Goal: Task Accomplishment & Management: Manage account settings

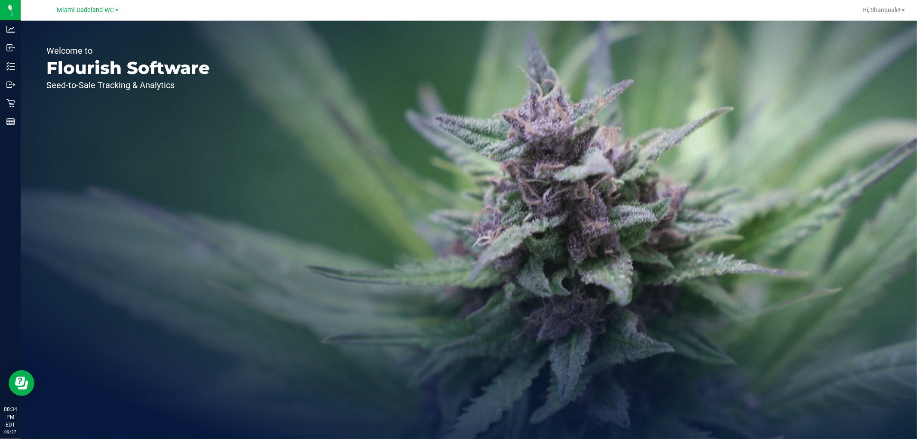
click at [21, 121] on div "Welcome to Flourish Software Seed-to-Sale Tracking & Analytics" at bounding box center [128, 230] width 215 height 418
click at [13, 105] on icon at bounding box center [10, 103] width 9 height 9
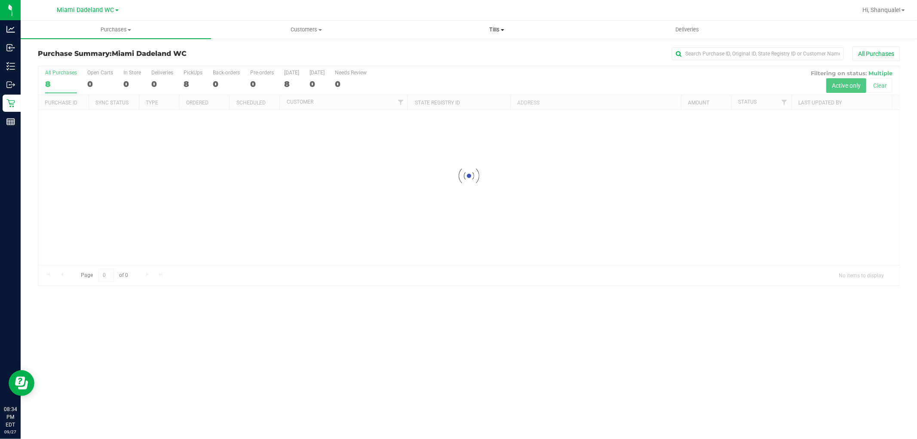
click at [505, 28] on span "Tills" at bounding box center [497, 30] width 190 height 8
click at [503, 52] on li "Manage tills" at bounding box center [497, 52] width 190 height 10
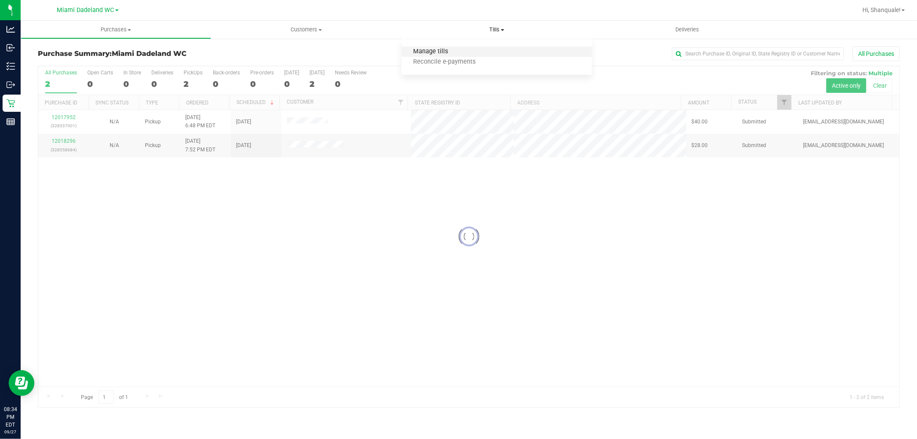
click at [455, 54] on span "Manage tills" at bounding box center [431, 51] width 58 height 7
click at [469, 47] on li "Manage tills" at bounding box center [497, 52] width 190 height 10
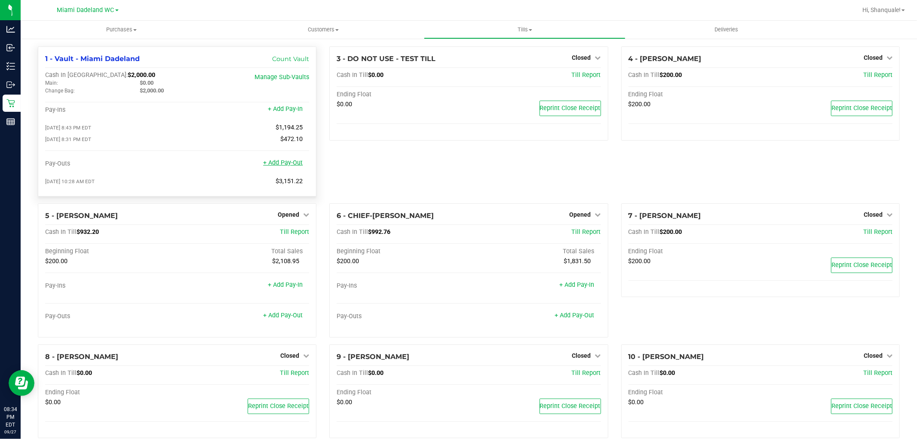
click at [293, 166] on link "+ Add Pay-Out" at bounding box center [283, 162] width 40 height 7
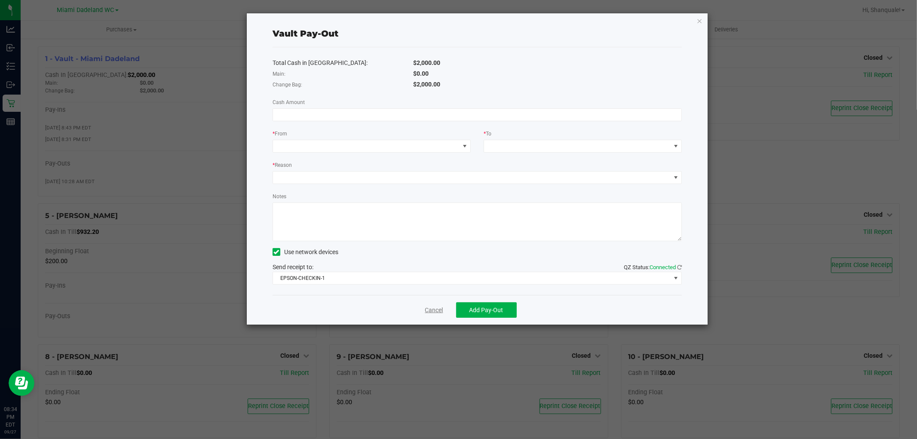
click at [441, 307] on link "Cancel" at bounding box center [434, 310] width 18 height 9
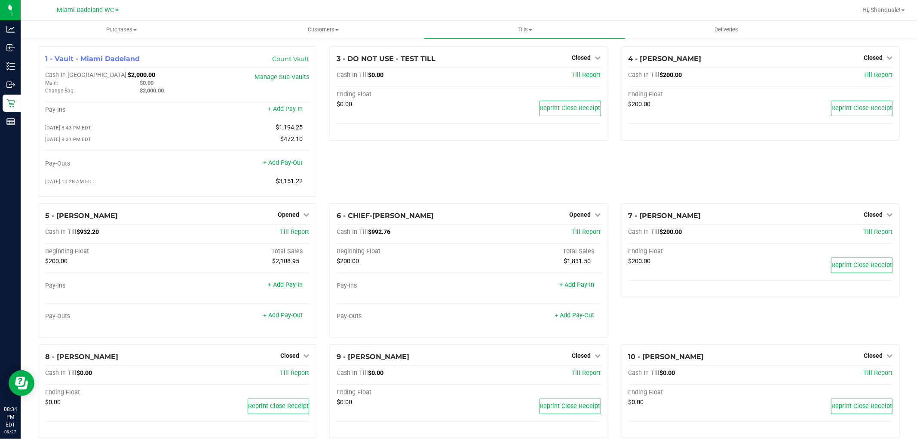
click at [298, 218] on link "Opened" at bounding box center [293, 214] width 31 height 7
click at [300, 236] on div "Close Till" at bounding box center [290, 232] width 64 height 11
click at [297, 235] on link "Close Till" at bounding box center [289, 232] width 23 height 7
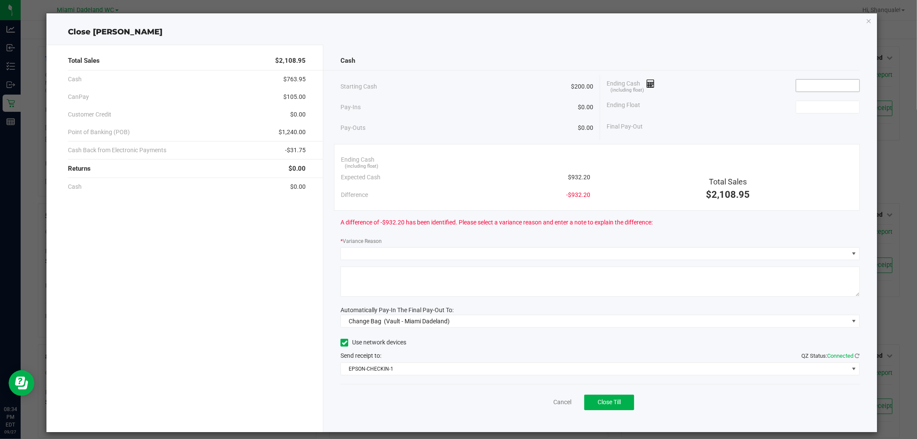
click at [819, 85] on input at bounding box center [827, 86] width 63 height 12
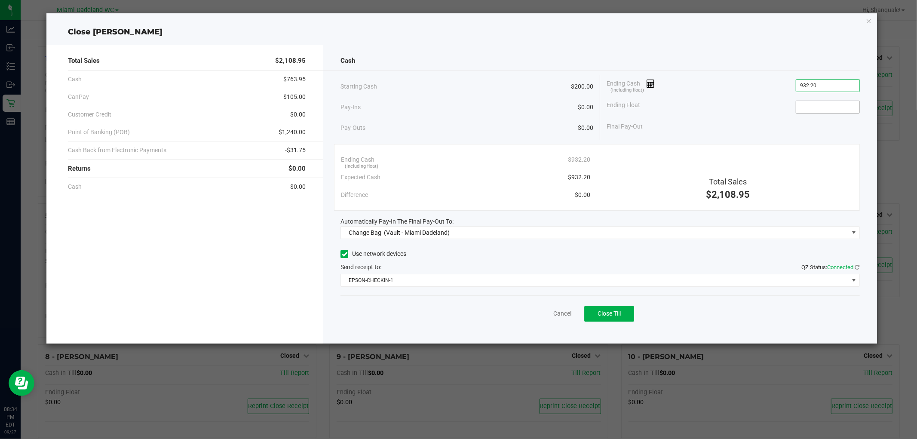
click at [847, 107] on input at bounding box center [827, 107] width 63 height 12
type input "$932.20"
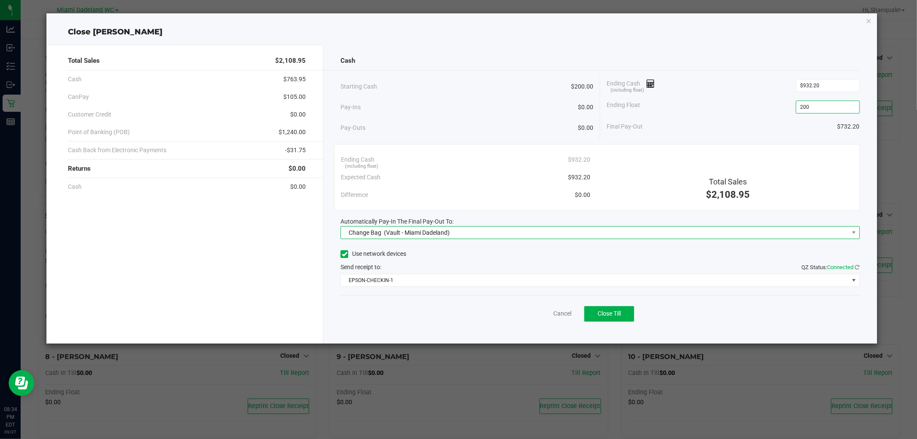
click at [503, 229] on span "Change Bag (Vault - Miami Dadeland)" at bounding box center [594, 233] width 507 height 12
type input "$200.00"
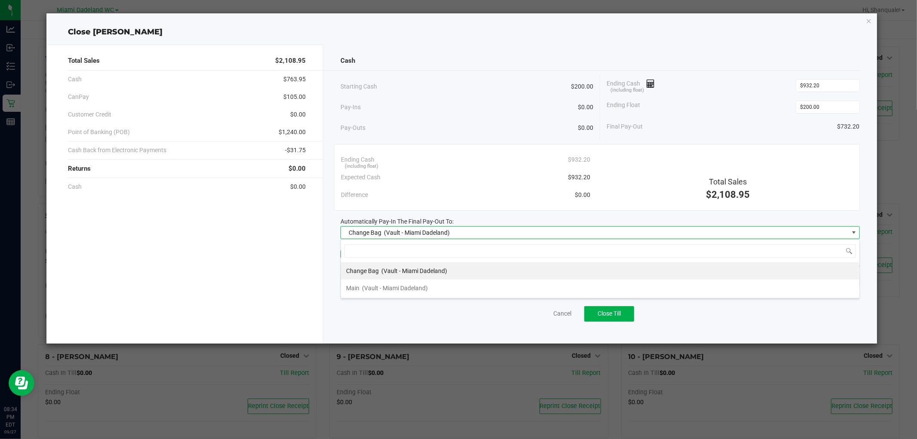
scroll to position [13, 519]
click at [478, 288] on li "Main (Vault - [GEOGRAPHIC_DATA])" at bounding box center [600, 287] width 518 height 17
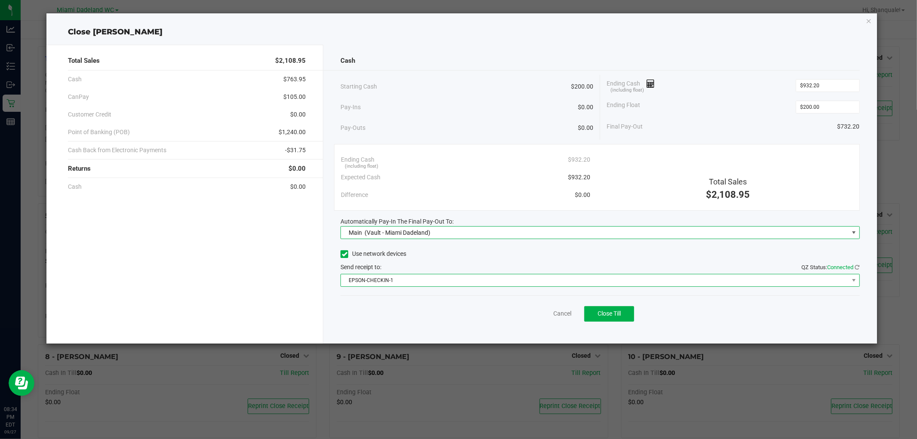
click at [469, 282] on span "EPSON-CHECKIN-1" at bounding box center [594, 280] width 507 height 12
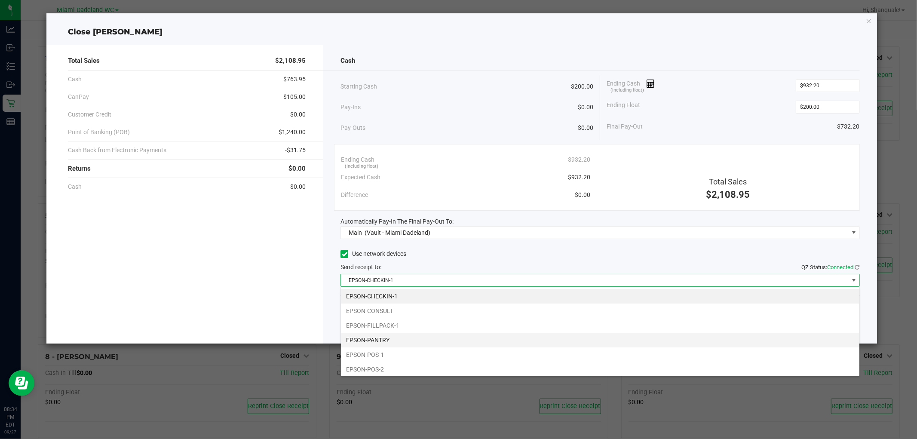
click at [429, 341] on li "EPSON-PANTRY" at bounding box center [600, 340] width 518 height 15
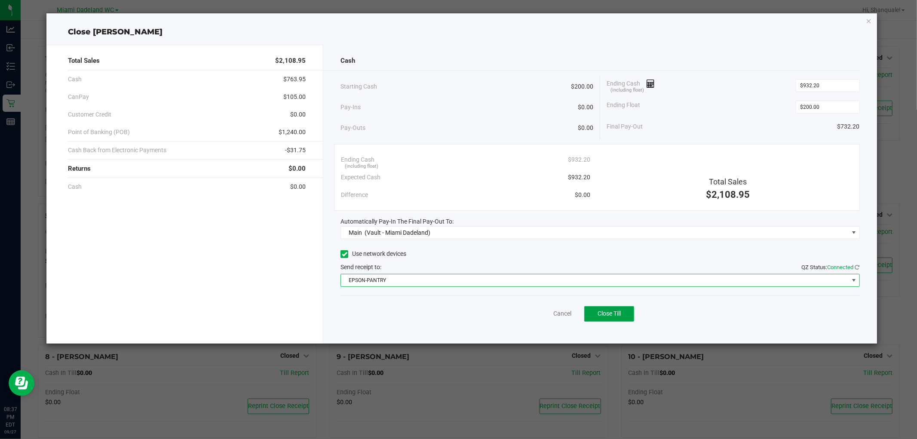
click at [613, 309] on button "Close Till" at bounding box center [609, 313] width 50 height 15
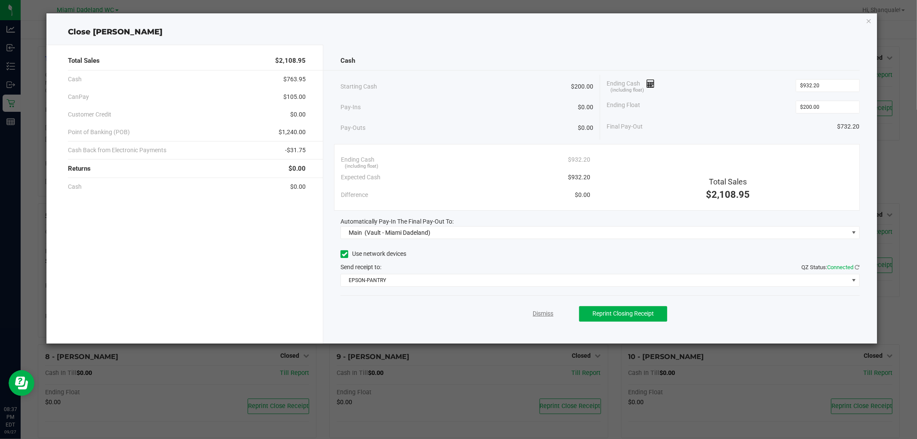
click at [548, 312] on link "Dismiss" at bounding box center [543, 313] width 21 height 9
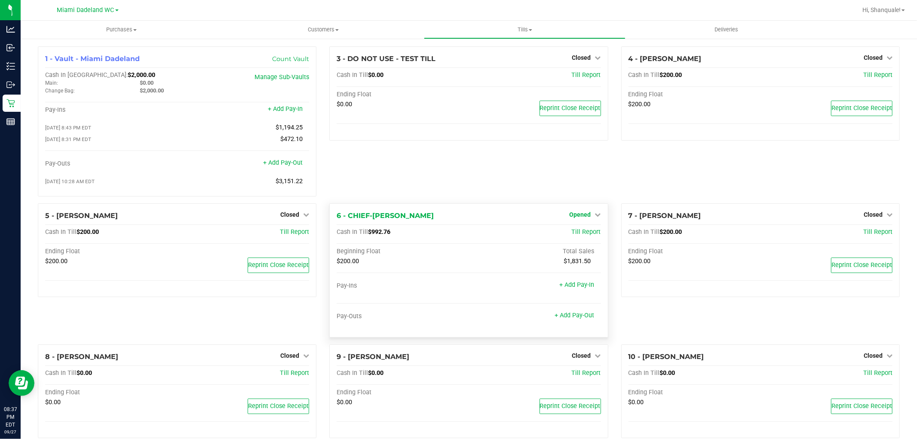
click at [586, 217] on link "Opened" at bounding box center [585, 214] width 31 height 7
click at [586, 235] on link "Close Till" at bounding box center [581, 232] width 23 height 7
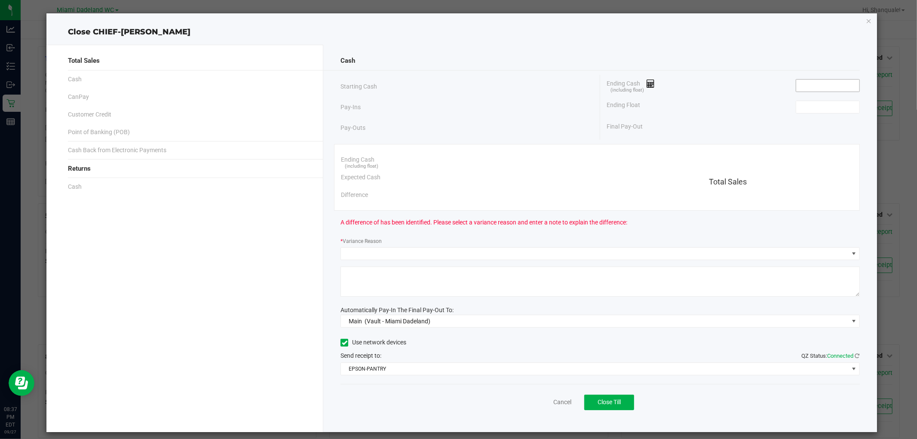
click at [832, 85] on input at bounding box center [827, 86] width 63 height 12
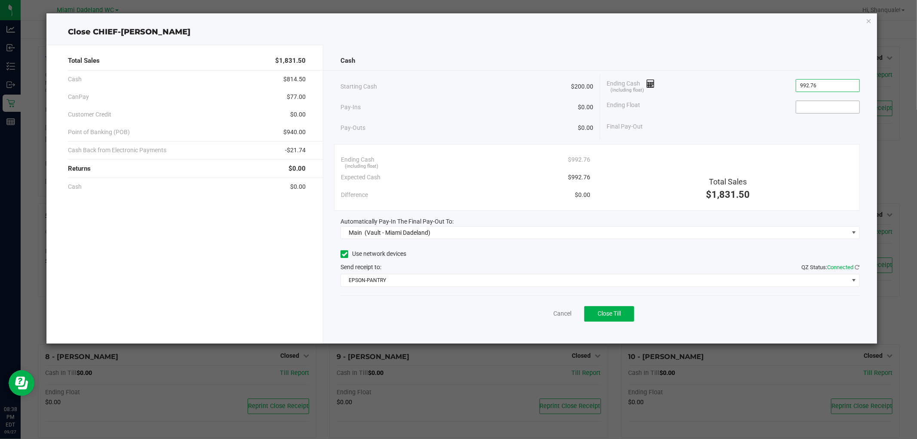
click at [837, 107] on input at bounding box center [827, 107] width 63 height 12
type input "$992.76"
click at [616, 318] on button "Close Till" at bounding box center [609, 313] width 50 height 15
type input "$200.00"
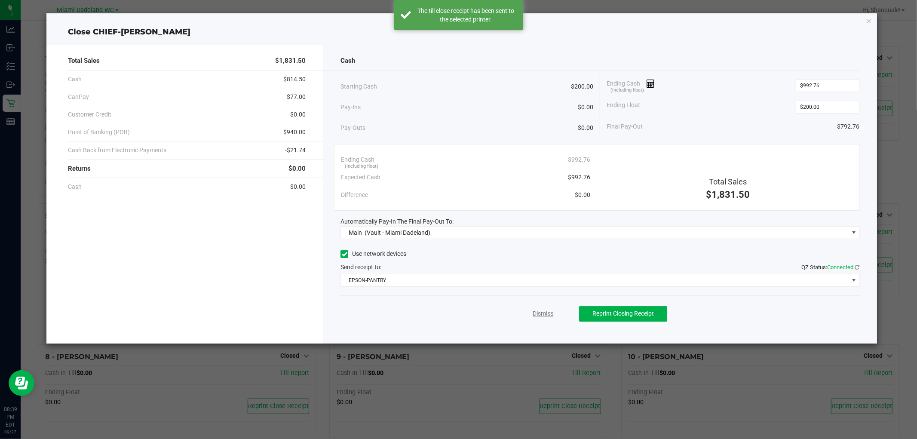
click at [548, 318] on link "Dismiss" at bounding box center [543, 313] width 21 height 9
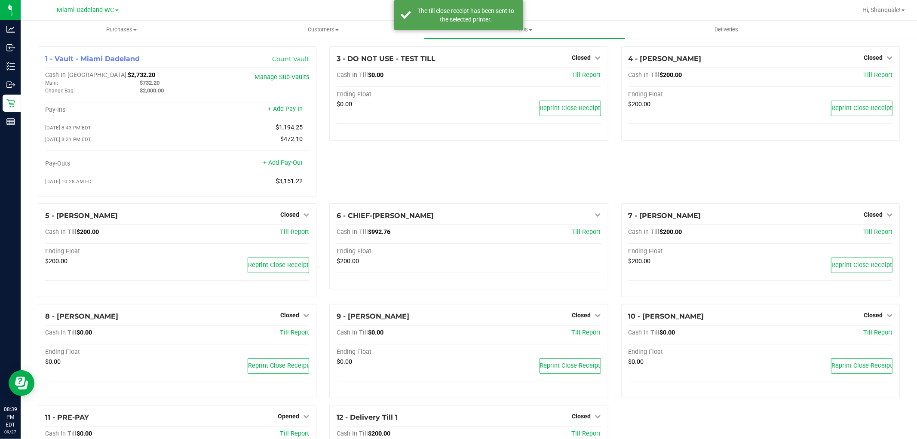
scroll to position [118, 0]
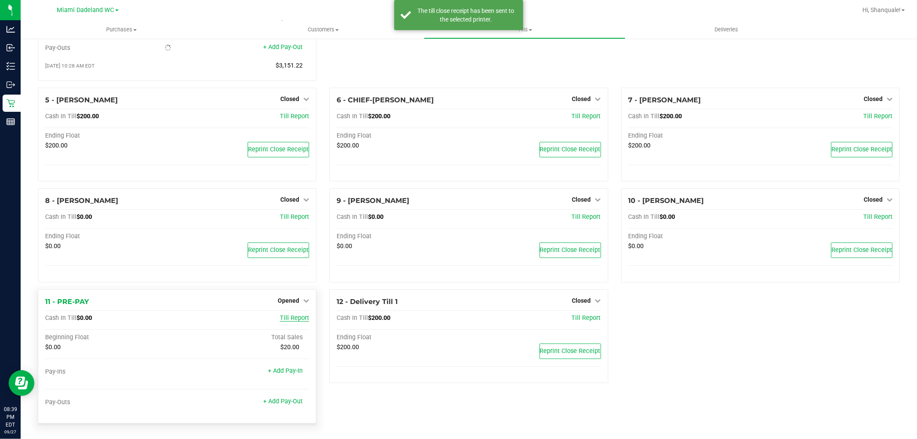
click at [298, 315] on span "Till Report" at bounding box center [294, 317] width 29 height 7
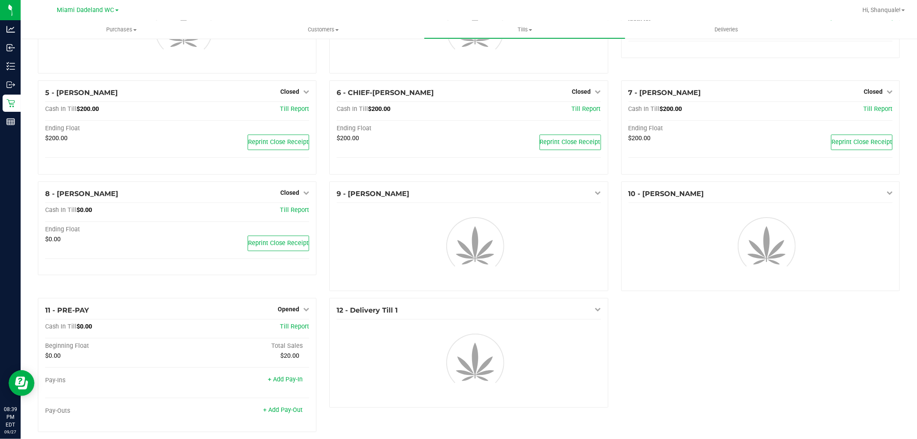
scroll to position [76, 0]
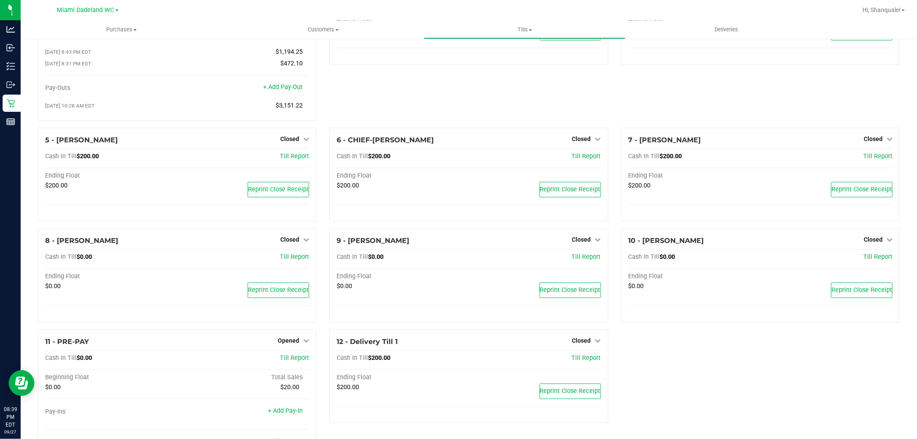
click at [304, 343] on icon at bounding box center [306, 340] width 6 height 6
click at [298, 360] on link "Close Till" at bounding box center [289, 358] width 23 height 7
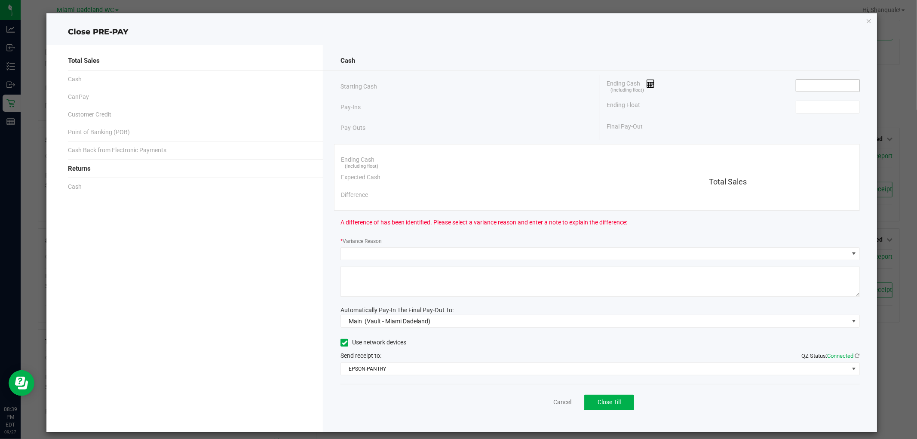
click at [825, 84] on input at bounding box center [827, 86] width 63 height 12
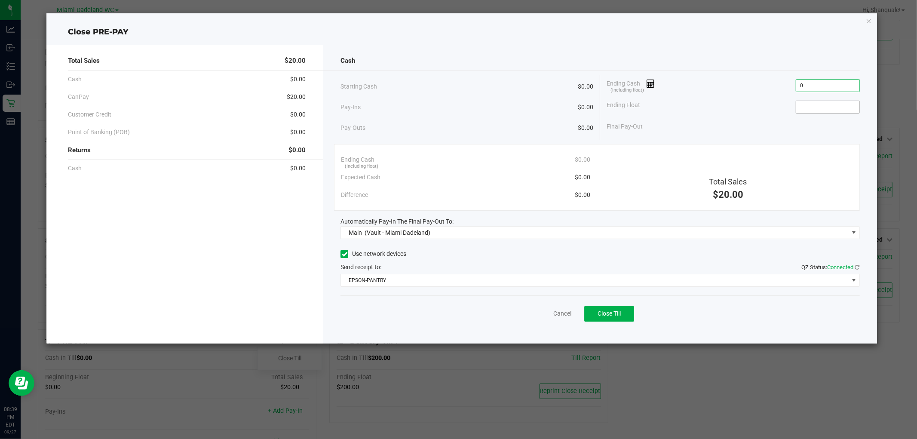
click at [819, 101] on input at bounding box center [827, 107] width 63 height 12
type input "$0.00"
click at [630, 320] on button "Close Till" at bounding box center [609, 313] width 50 height 15
type input "$0.00"
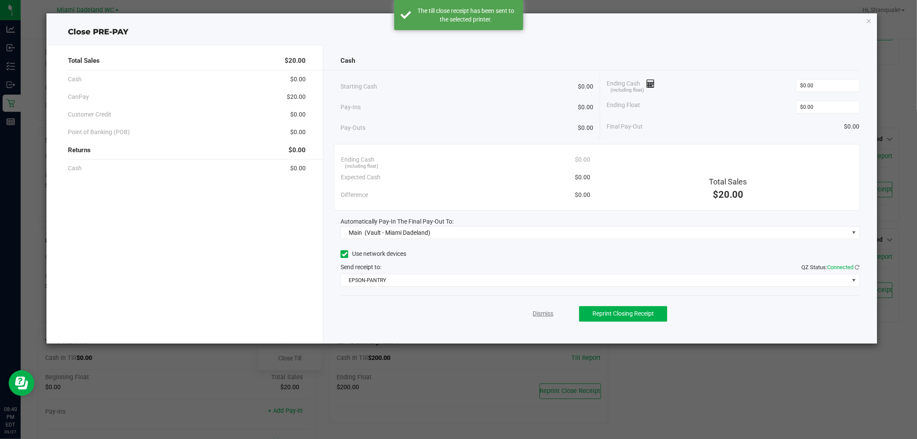
click at [538, 311] on link "Dismiss" at bounding box center [543, 313] width 21 height 9
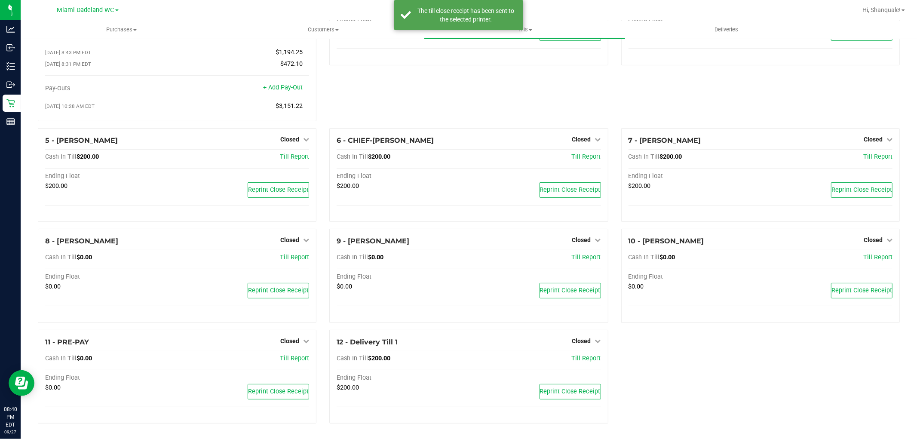
scroll to position [0, 0]
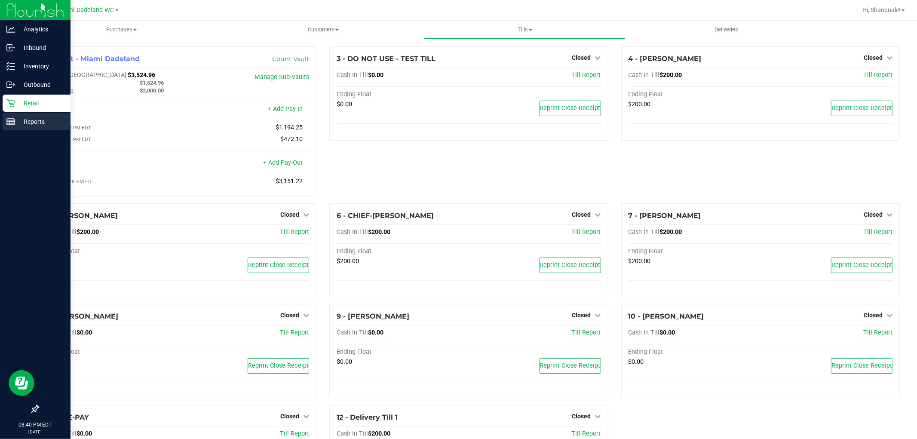
click at [12, 122] on line at bounding box center [12, 122] width 0 height 4
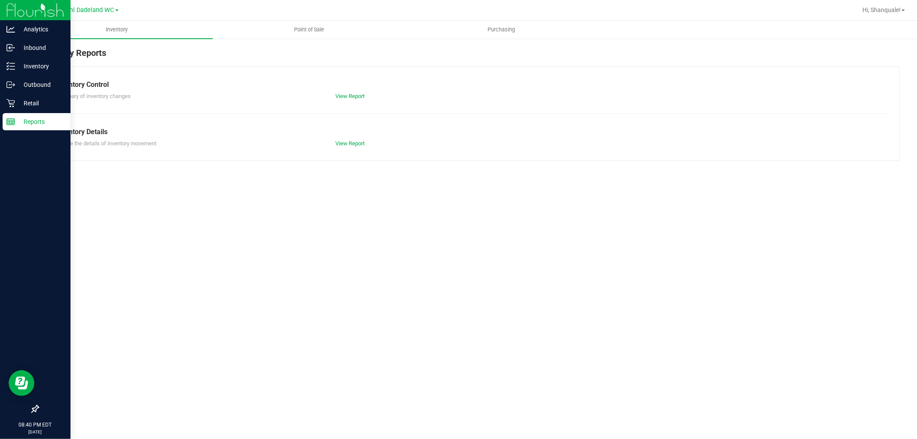
click at [316, 29] on span "Point of Sale" at bounding box center [308, 30] width 53 height 8
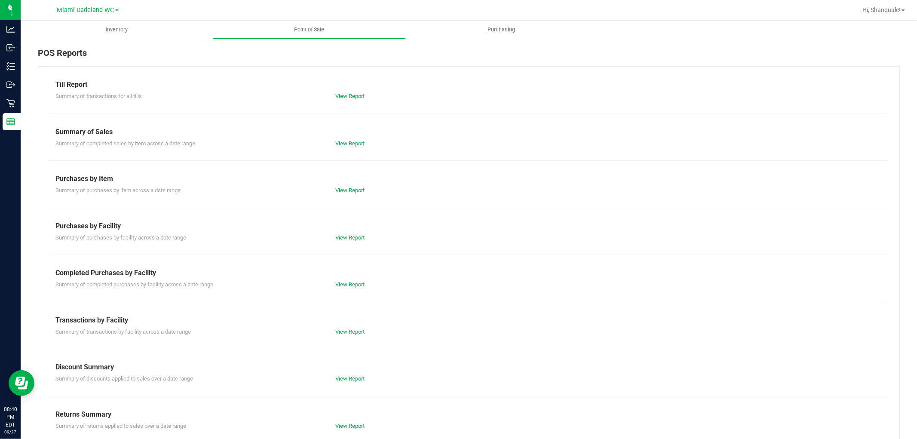
click at [361, 285] on link "View Report" at bounding box center [349, 284] width 29 height 6
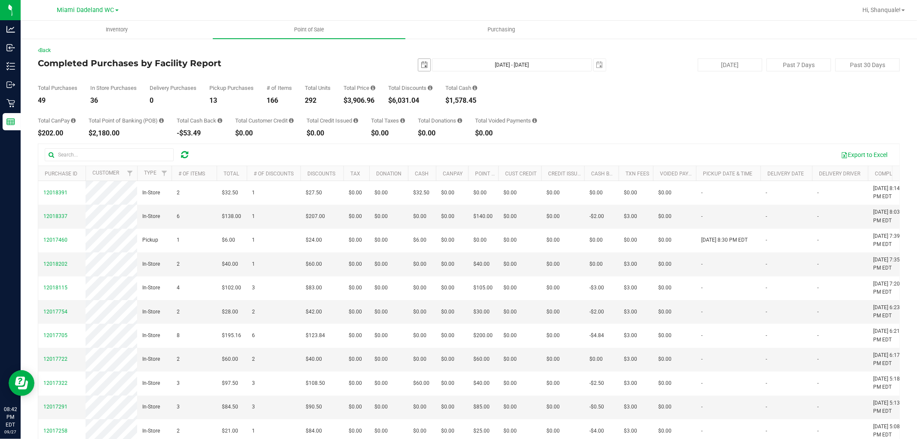
click at [421, 63] on span "select" at bounding box center [424, 64] width 7 height 7
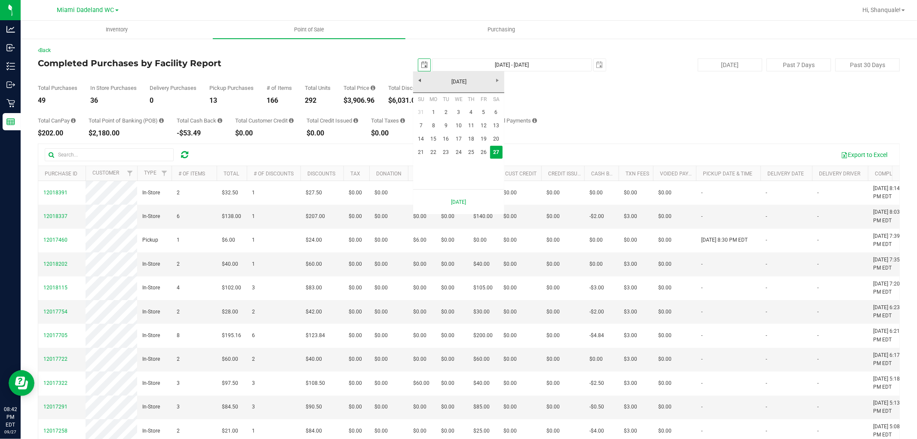
scroll to position [0, 21]
click at [421, 155] on link "21" at bounding box center [421, 152] width 12 height 13
type input "[DATE]"
type input "[DATE] - [DATE]"
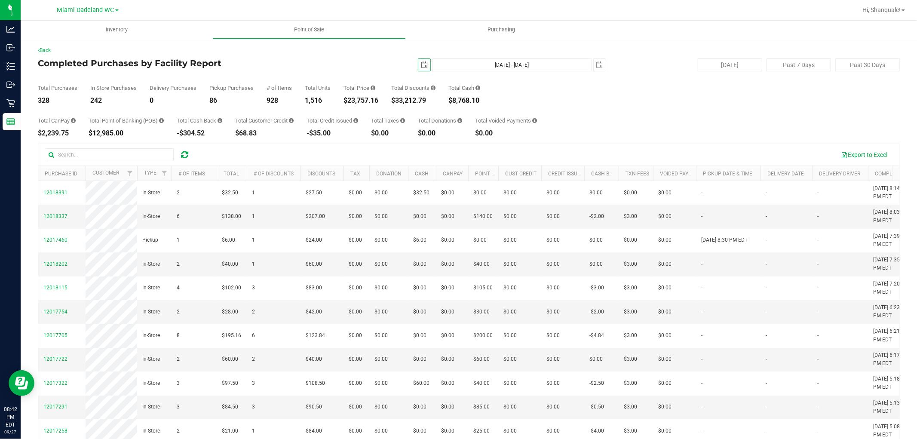
click at [423, 68] on span "select" at bounding box center [424, 64] width 7 height 7
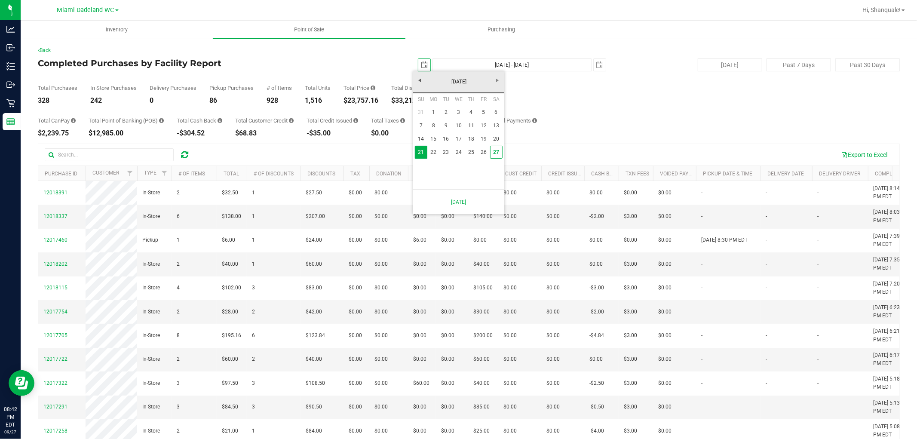
click at [435, 113] on link "1" at bounding box center [433, 112] width 12 height 13
type input "[DATE]"
type input "[DATE] - [DATE]"
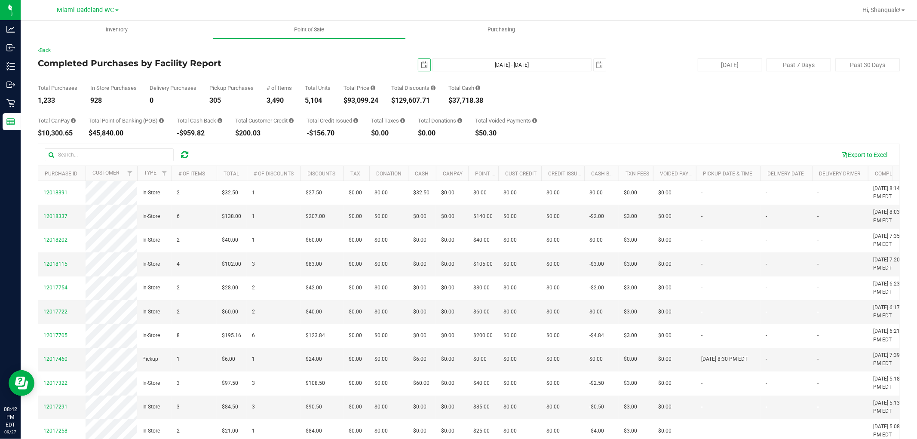
click at [421, 63] on span "select" at bounding box center [424, 64] width 7 height 7
click at [496, 152] on link "27" at bounding box center [496, 152] width 12 height 13
type input "[DATE]"
type input "[DATE] - [DATE]"
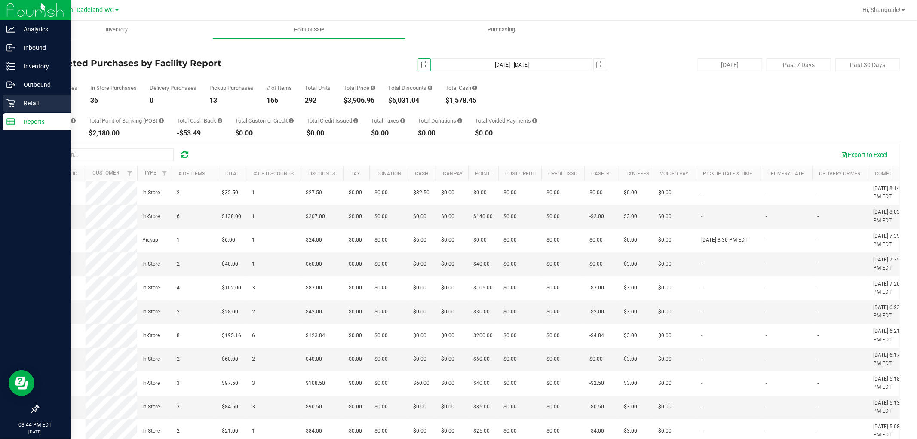
click at [2, 104] on link "Retail" at bounding box center [35, 104] width 71 height 18
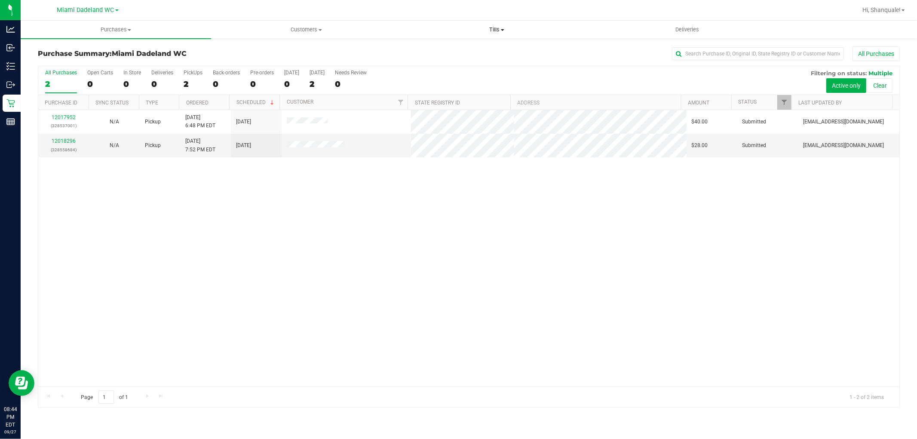
click at [511, 23] on uib-tab-heading "Tills Manage tills Reconcile e-payments" at bounding box center [497, 29] width 190 height 17
click at [482, 61] on span "Reconcile e-payments" at bounding box center [445, 61] width 86 height 7
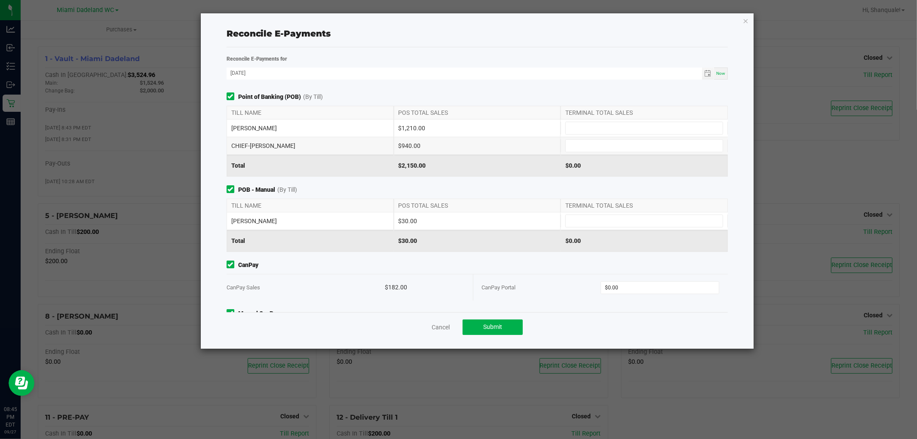
scroll to position [45, 0]
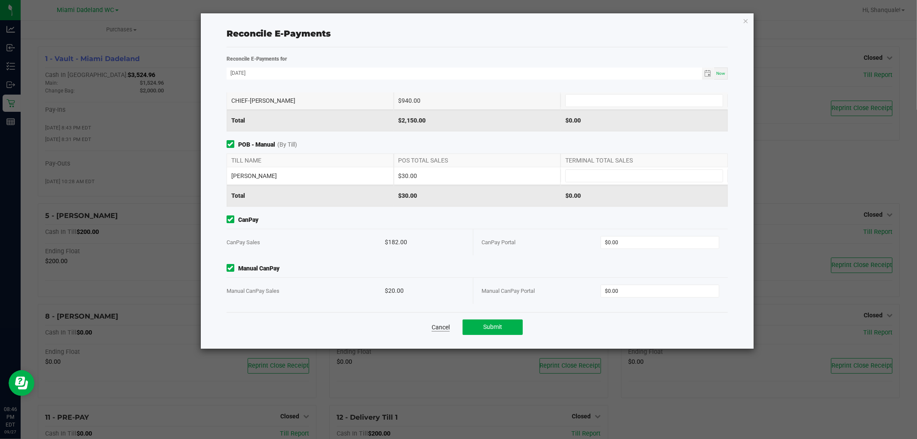
click at [444, 326] on link "Cancel" at bounding box center [441, 327] width 18 height 9
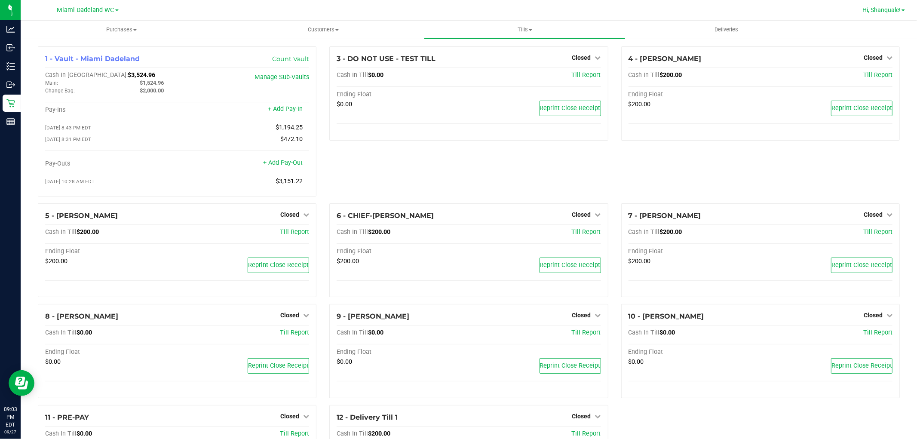
click at [893, 9] on span "Hi, Shanquale!" at bounding box center [881, 9] width 38 height 7
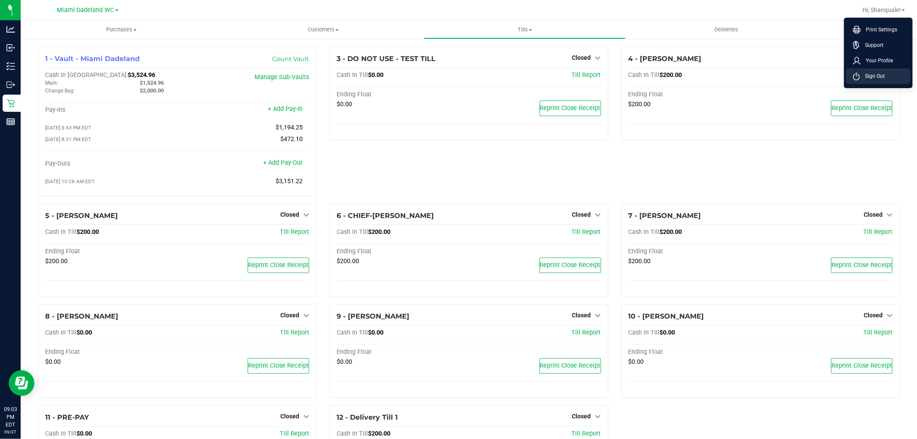
click at [883, 75] on span "Sign Out" at bounding box center [872, 76] width 25 height 9
